Goal: Task Accomplishment & Management: Manage account settings

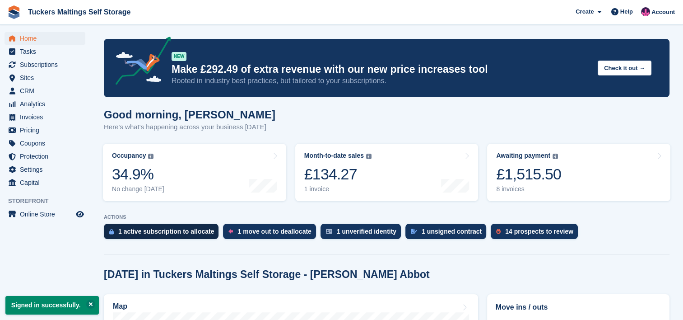
click at [179, 233] on div "1 active subscription to allocate" at bounding box center [166, 231] width 96 height 7
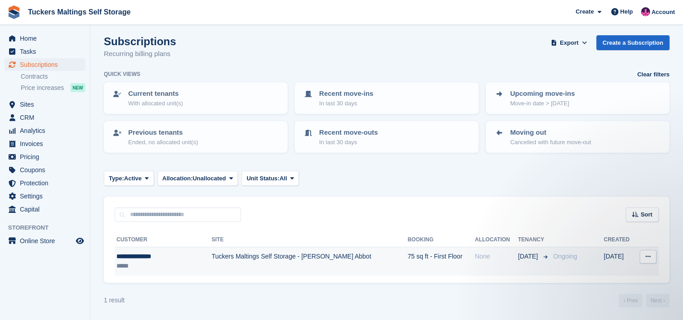
click at [161, 252] on div "**********" at bounding box center [155, 256] width 77 height 9
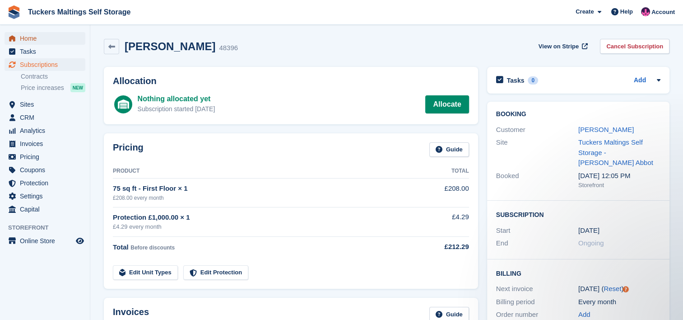
click at [21, 36] on span "Home" at bounding box center [47, 38] width 54 height 13
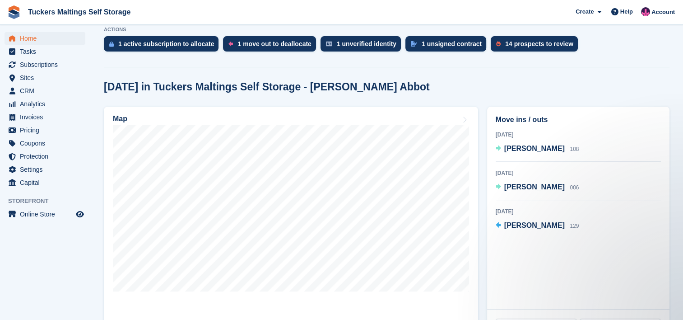
scroll to position [171, 0]
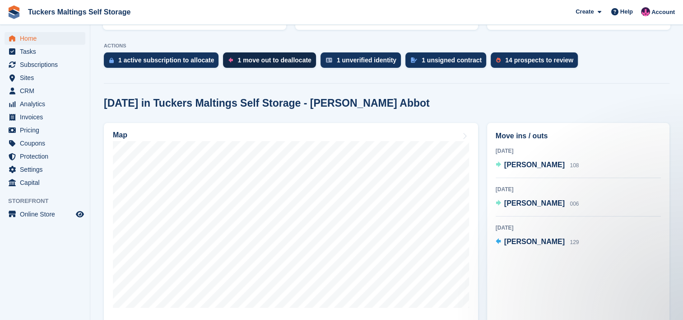
click at [268, 58] on div "1 move out to deallocate" at bounding box center [275, 59] width 74 height 7
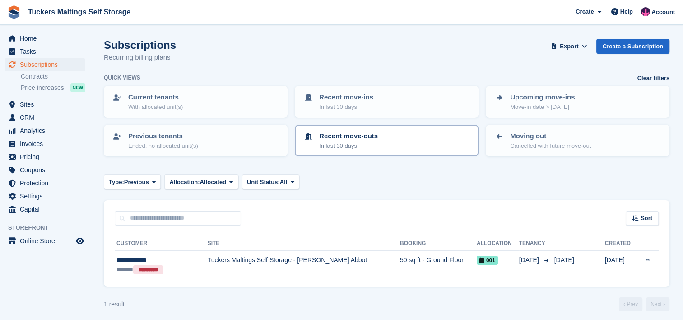
scroll to position [4, 0]
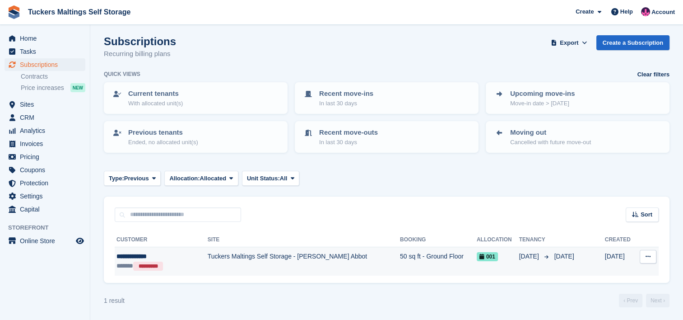
click at [136, 257] on div "**********" at bounding box center [154, 256] width 75 height 9
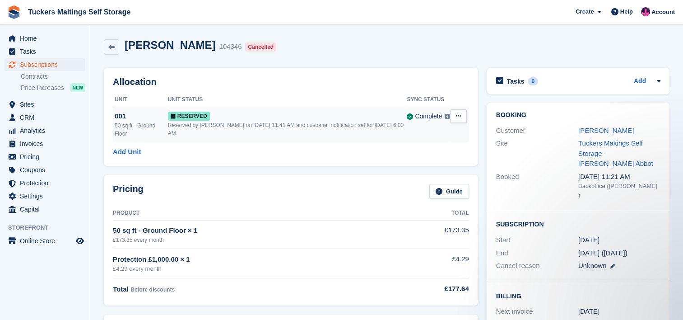
click at [457, 119] on icon at bounding box center [458, 116] width 5 height 6
click at [426, 154] on p "Deallocate" at bounding box center [423, 153] width 79 height 12
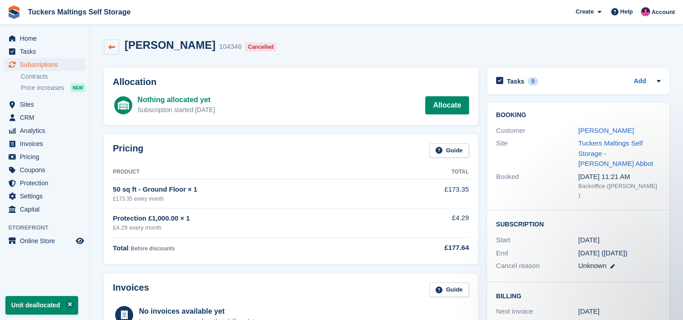
click at [109, 50] on icon at bounding box center [111, 47] width 7 height 7
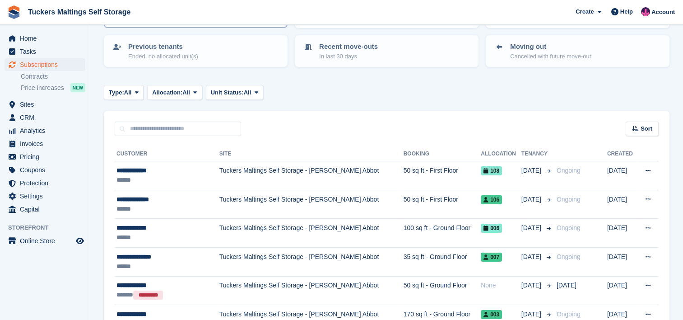
scroll to position [90, 0]
click at [41, 34] on span "Home" at bounding box center [47, 38] width 54 height 13
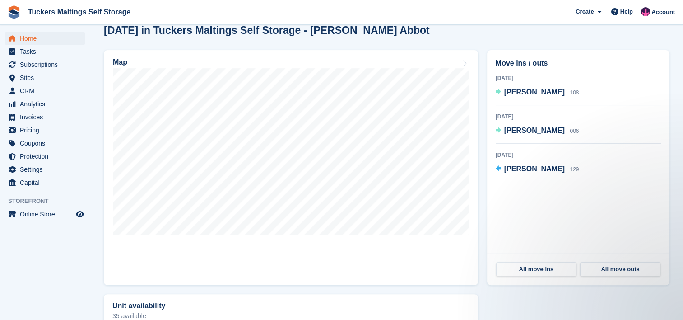
scroll to position [244, 0]
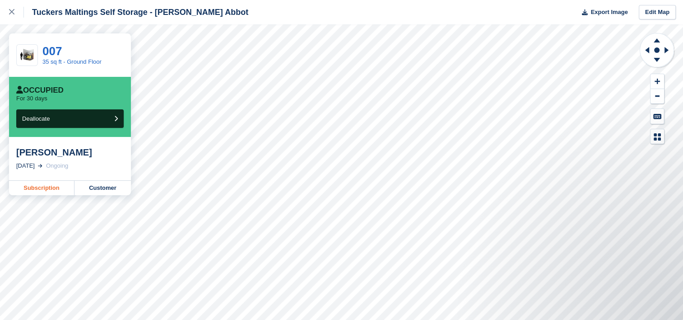
click at [52, 192] on link "Subscription" at bounding box center [41, 188] width 65 height 14
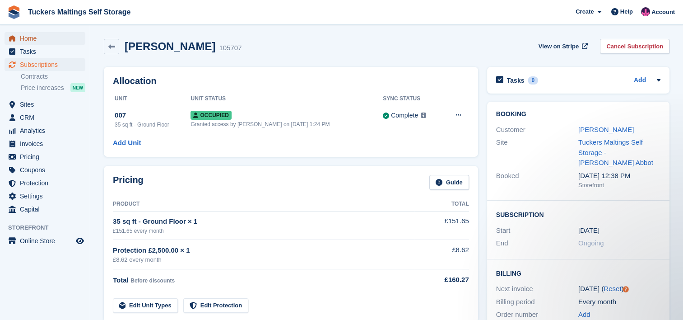
click at [31, 42] on span "Home" at bounding box center [47, 38] width 54 height 13
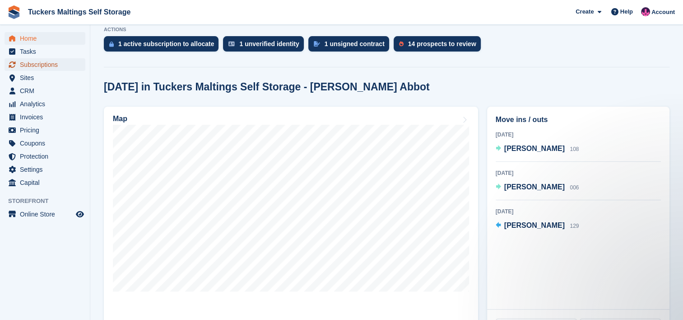
click at [44, 66] on span "Subscriptions" at bounding box center [47, 64] width 54 height 13
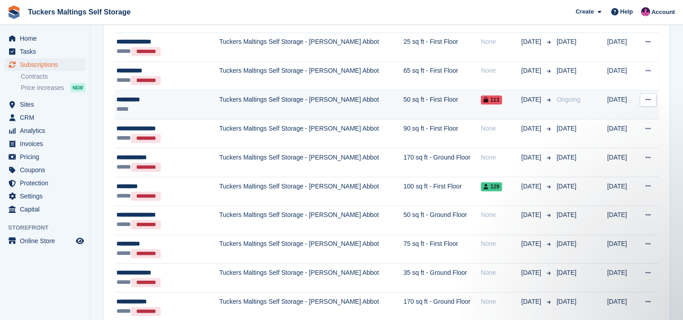
click at [142, 100] on div "**********" at bounding box center [161, 99] width 89 height 9
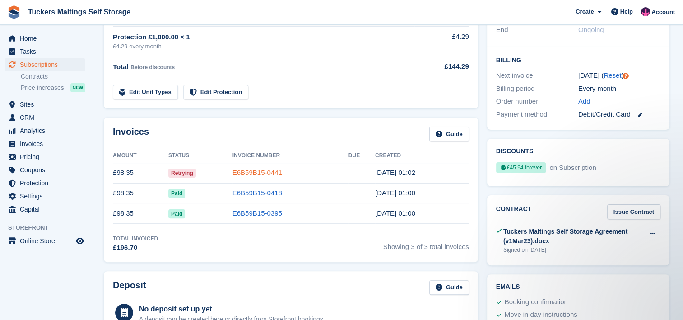
click at [250, 171] on link "E6B59B15-0441" at bounding box center [258, 172] width 50 height 8
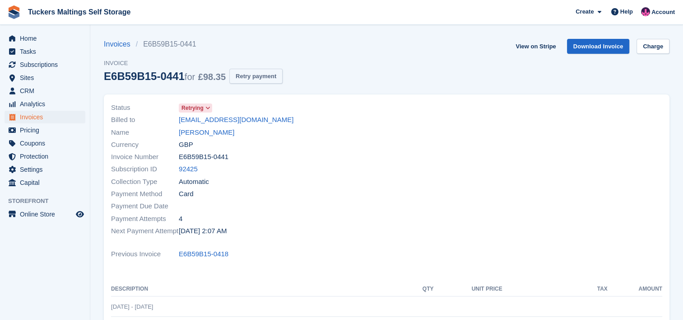
drag, startPoint x: 242, startPoint y: 66, endPoint x: 242, endPoint y: 74, distance: 8.1
click at [242, 74] on div "Invoices E6B59B15-0441 Invoice E6B59B15-0441 for £98.35 Retry payment" at bounding box center [193, 67] width 179 height 56
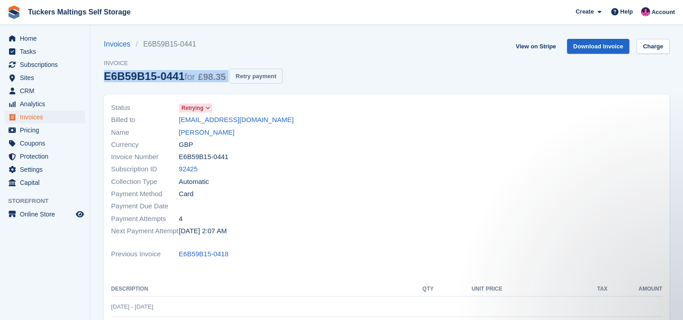
click at [242, 74] on button "Retry payment" at bounding box center [255, 76] width 53 height 15
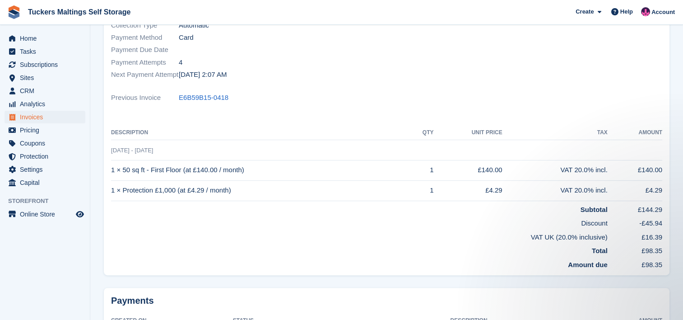
scroll to position [166, 0]
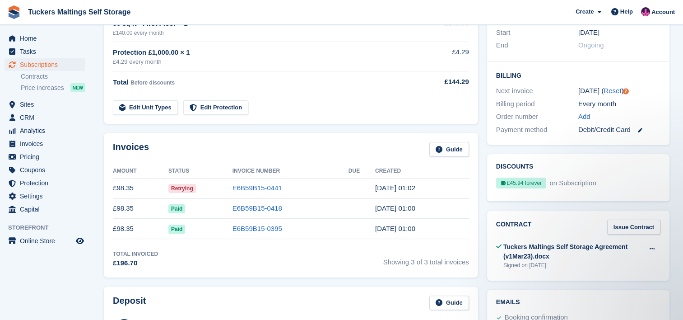
scroll to position [199, 0]
